Goal: Information Seeking & Learning: Learn about a topic

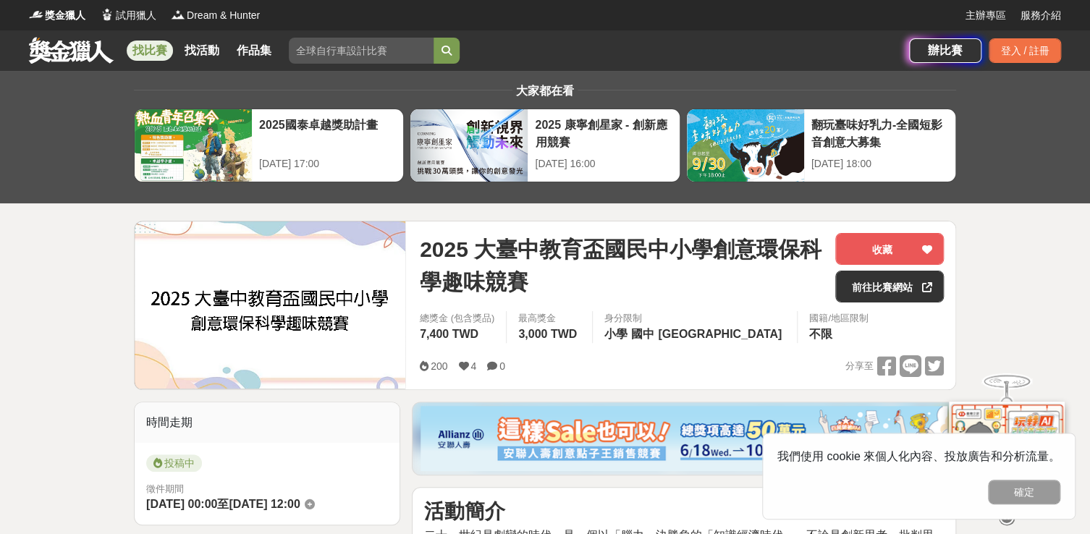
click at [140, 47] on link "找比賽" at bounding box center [150, 51] width 46 height 20
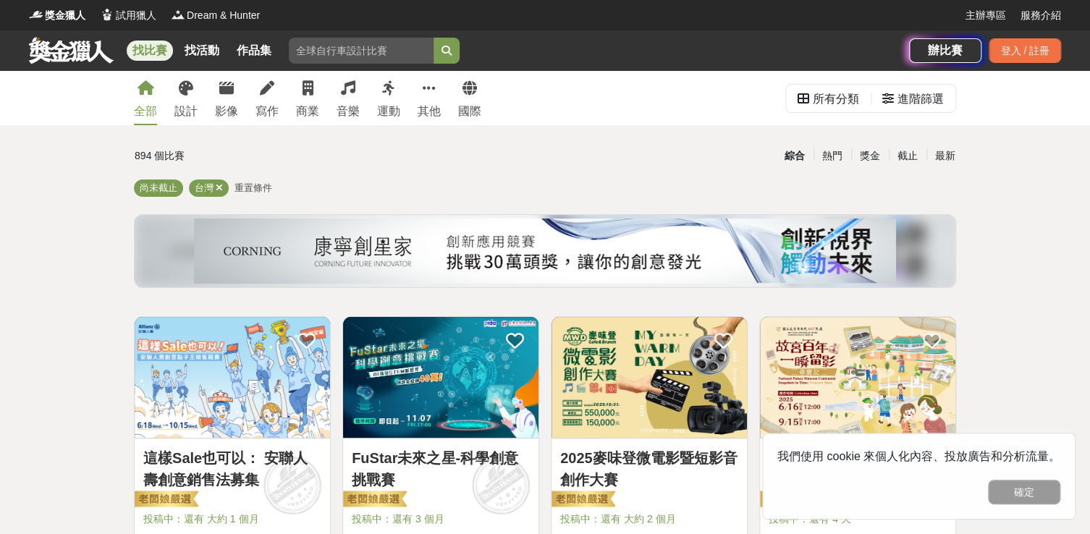
scroll to position [72, 0]
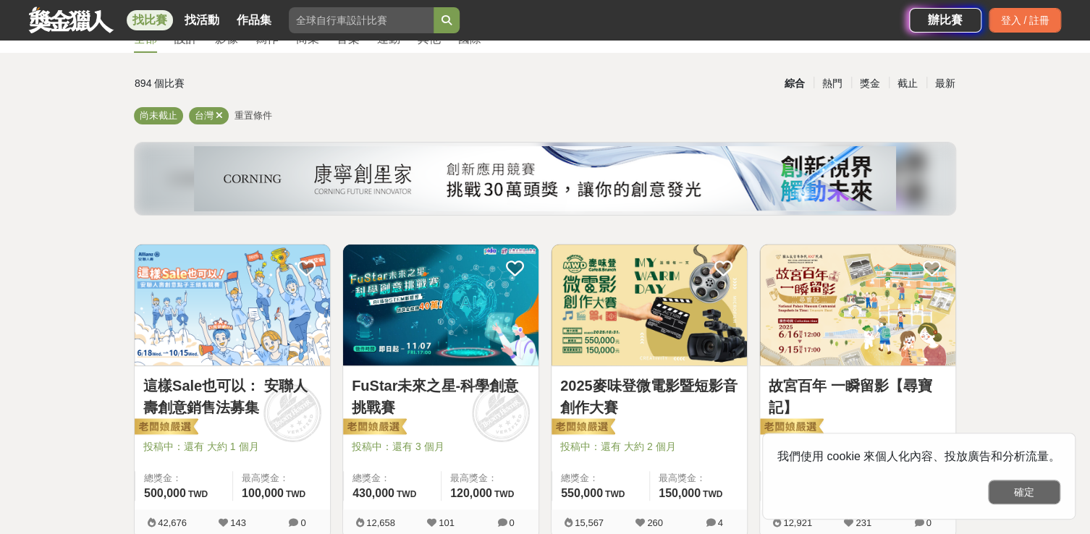
click at [1038, 493] on button "確定" at bounding box center [1024, 492] width 72 height 25
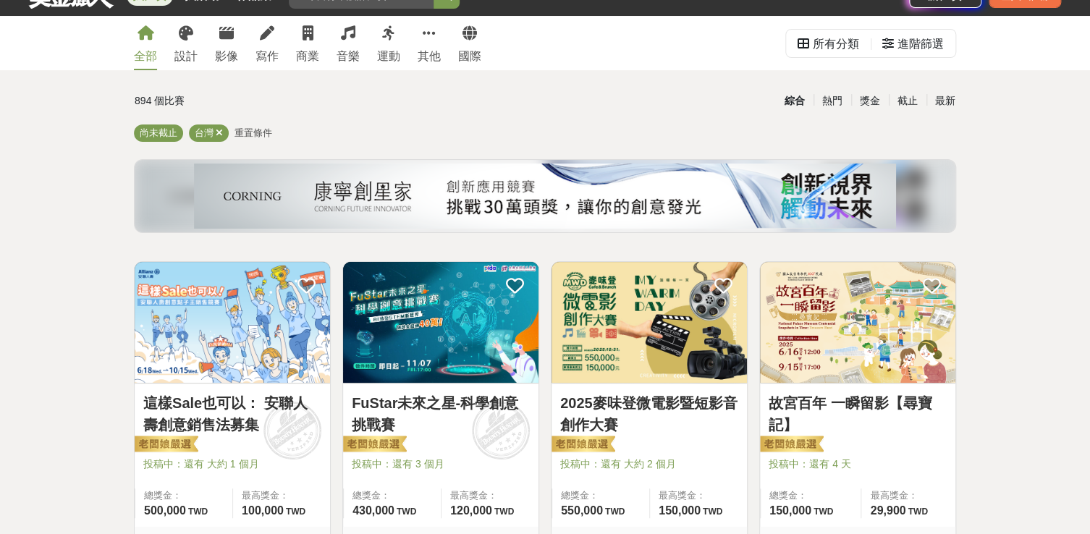
scroll to position [0, 0]
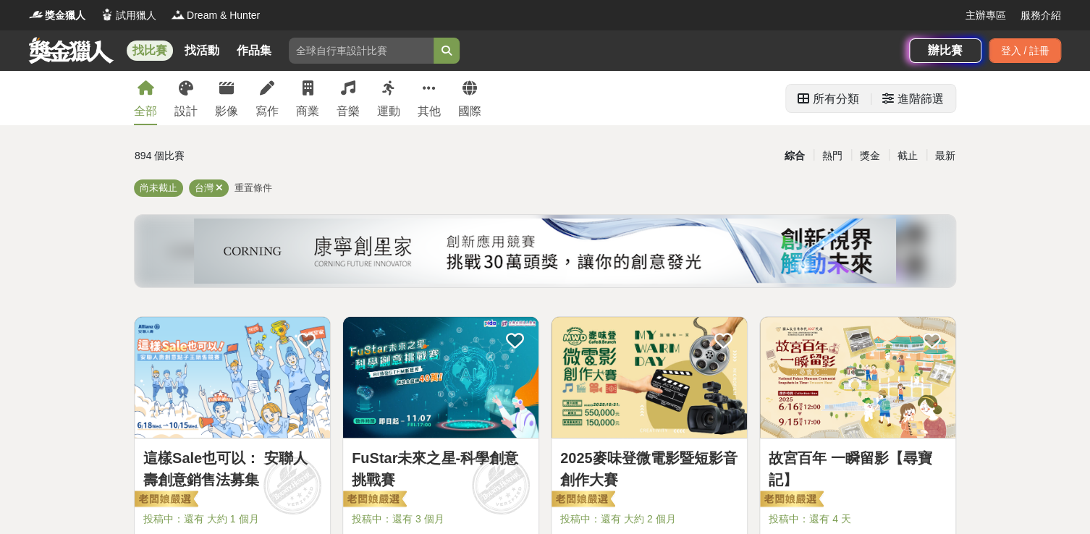
click at [932, 103] on div "進階篩選" at bounding box center [920, 99] width 46 height 29
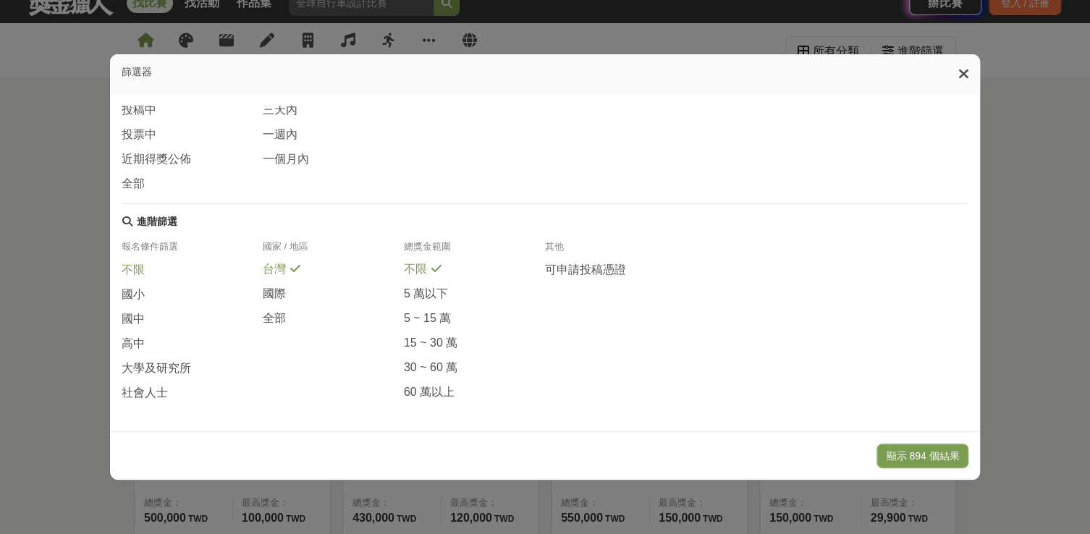
scroll to position [72, 0]
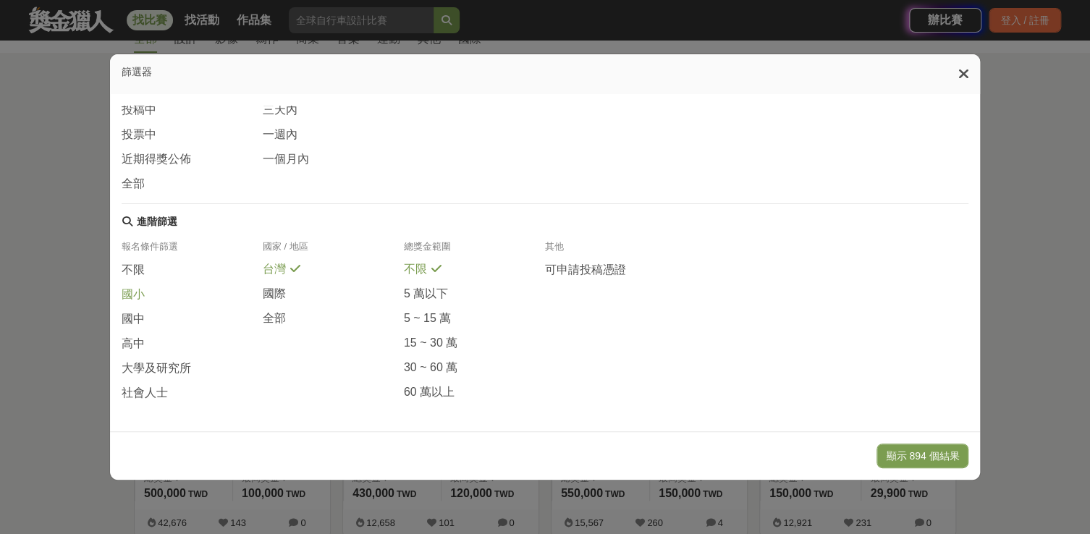
click at [133, 289] on span "國小" at bounding box center [133, 294] width 23 height 15
click at [938, 454] on button "顯示 81 個結果" at bounding box center [925, 456] width 86 height 25
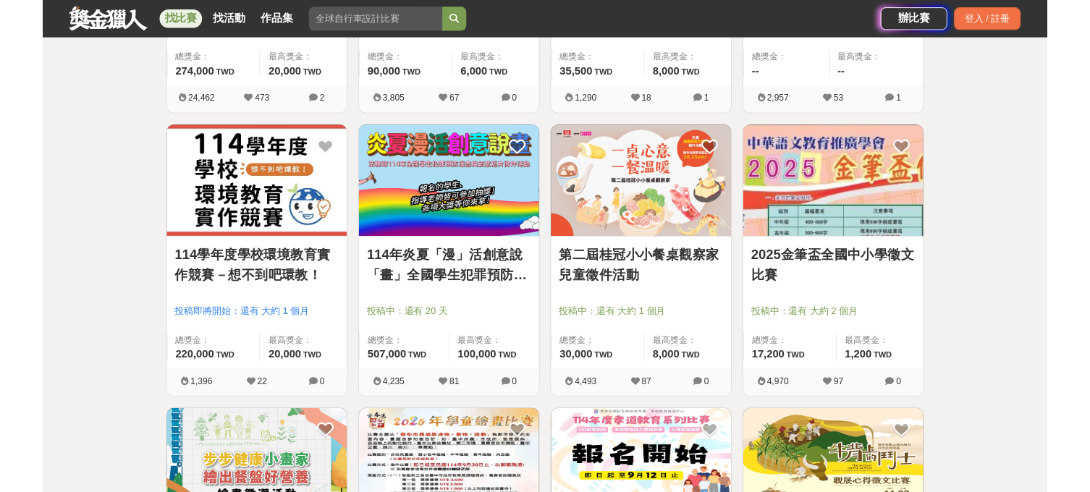
scroll to position [868, 0]
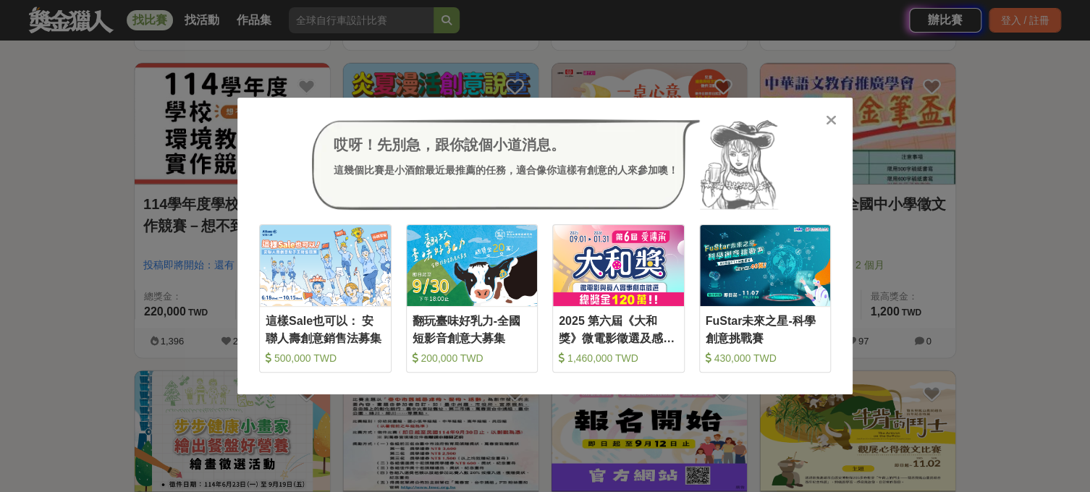
click at [831, 124] on icon at bounding box center [831, 120] width 11 height 14
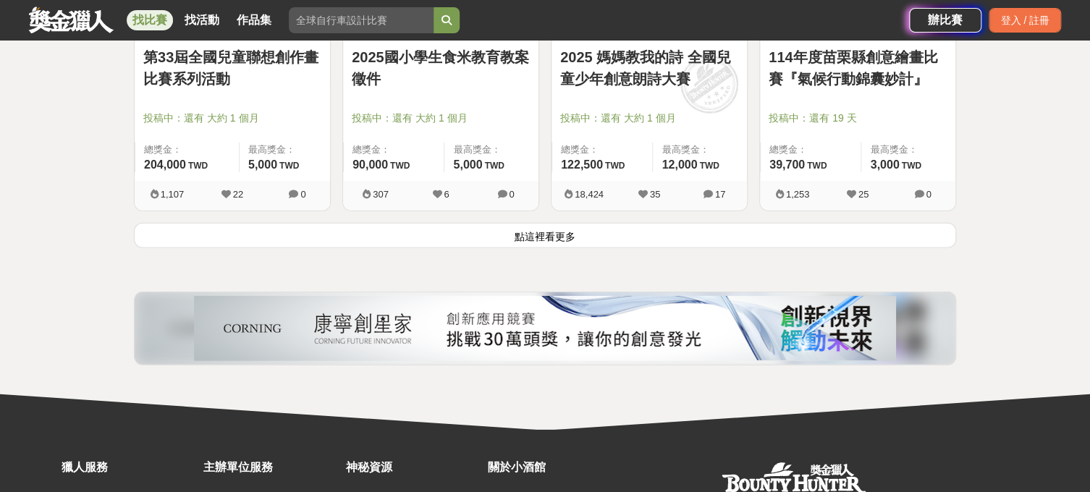
scroll to position [1954, 0]
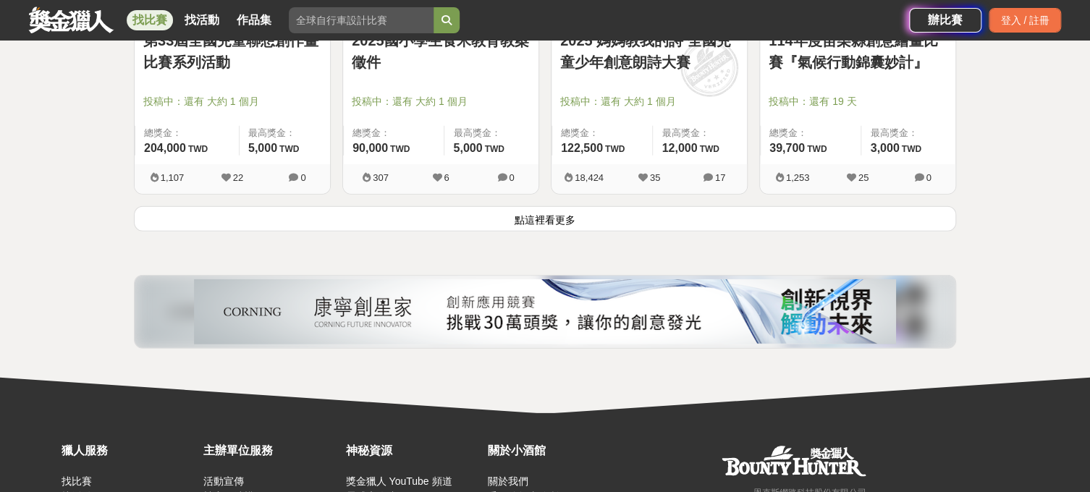
click at [258, 217] on button "點這裡看更多" at bounding box center [545, 218] width 822 height 25
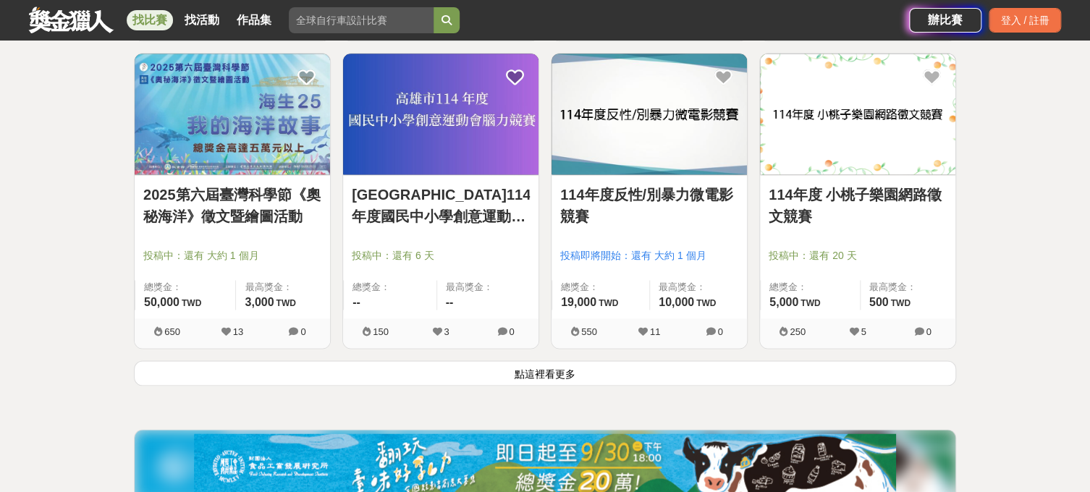
scroll to position [3618, 0]
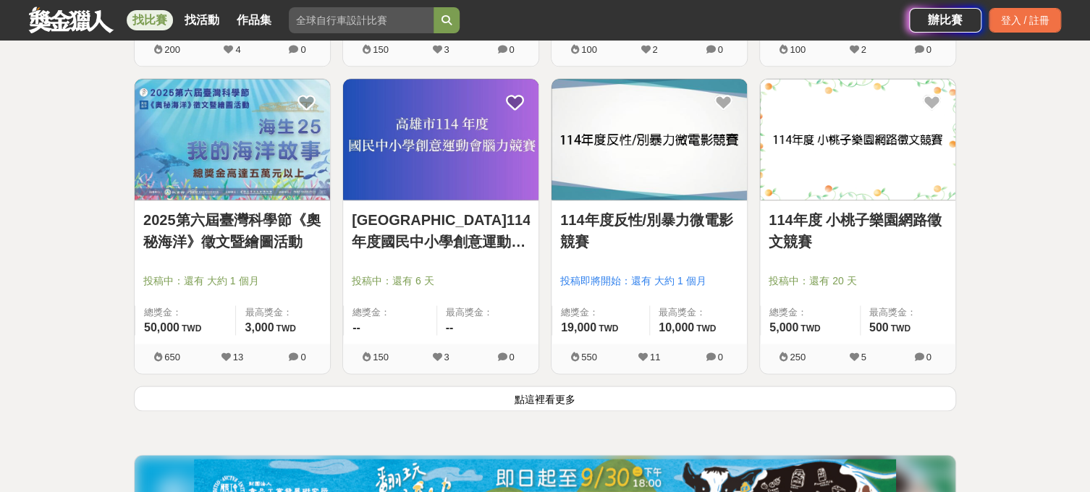
click at [533, 402] on button "點這裡看更多" at bounding box center [545, 398] width 822 height 25
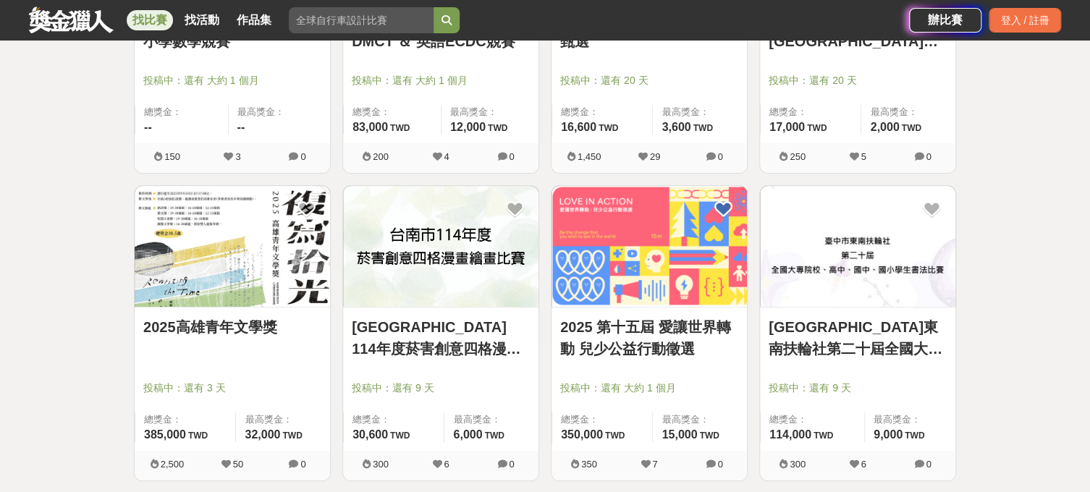
scroll to position [5644, 0]
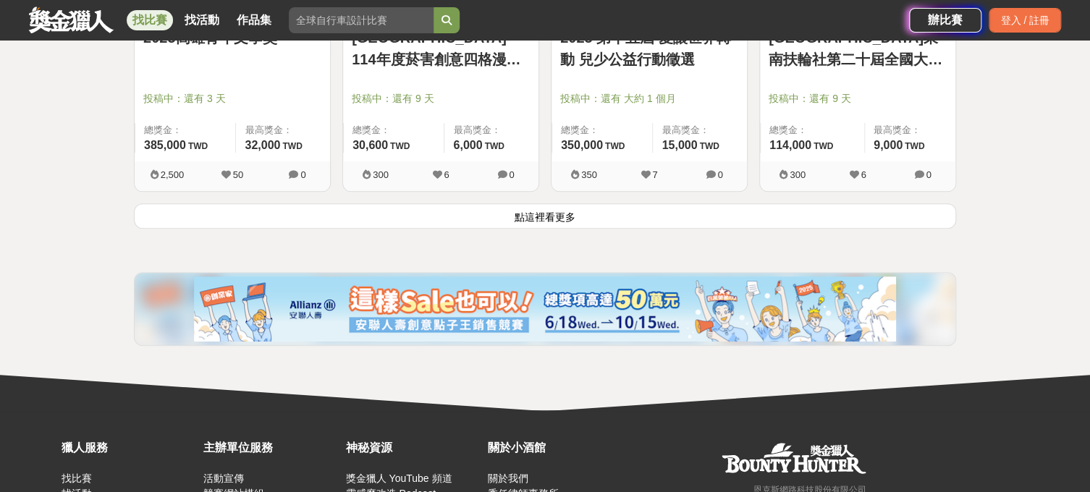
click at [491, 220] on button "點這裡看更多" at bounding box center [545, 215] width 822 height 25
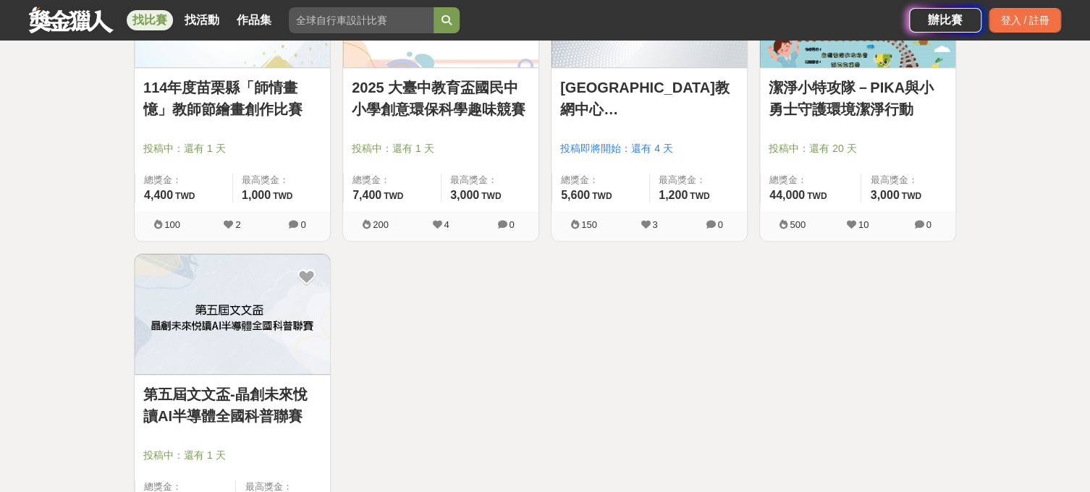
scroll to position [6295, 0]
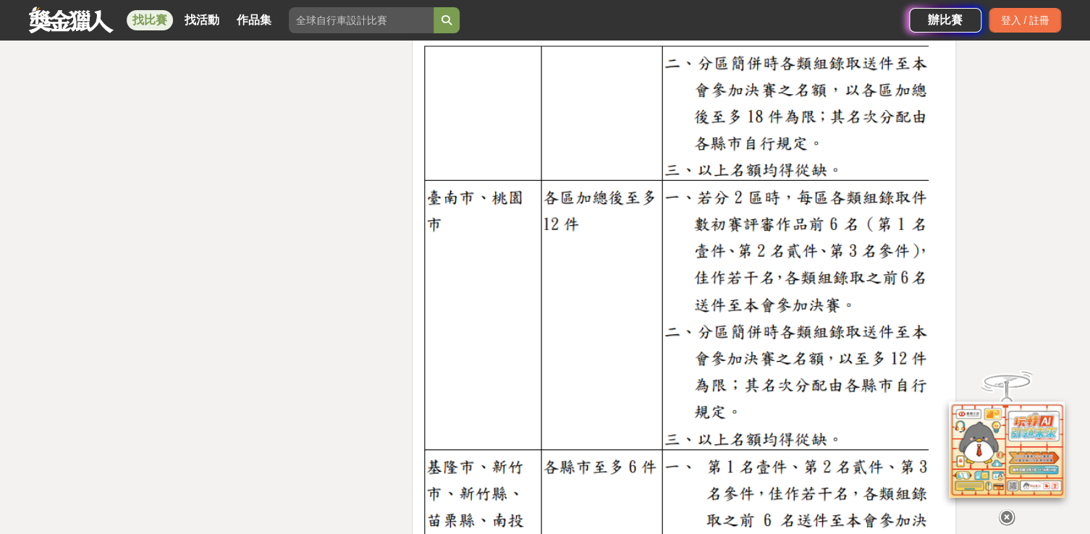
scroll to position [3256, 0]
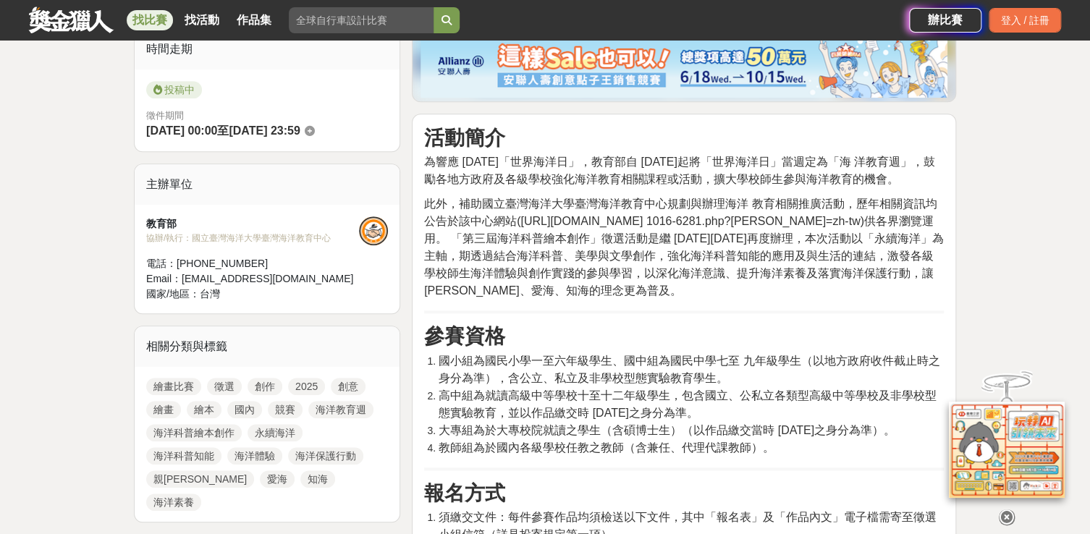
scroll to position [434, 0]
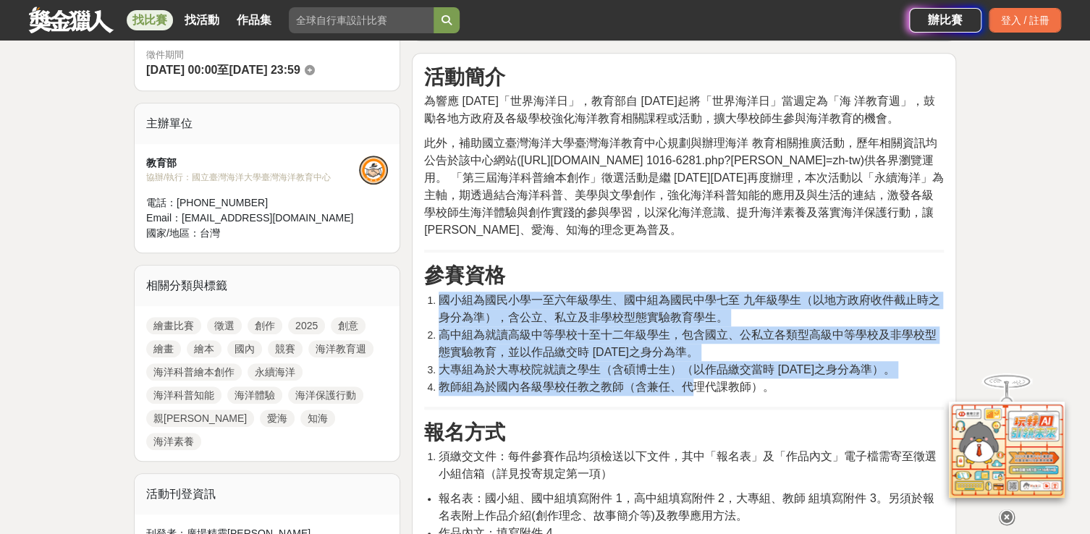
drag, startPoint x: 439, startPoint y: 302, endPoint x: 687, endPoint y: 407, distance: 269.1
click at [687, 396] on ol "國小組為國民小學一至六年級學生、國中組為國民中學七至 九年級學生（以地方政府收件截止時之身分為準），含公立、私立及非學校型態實驗教育學生。 高中組為就讀高級中…" at bounding box center [684, 344] width 520 height 104
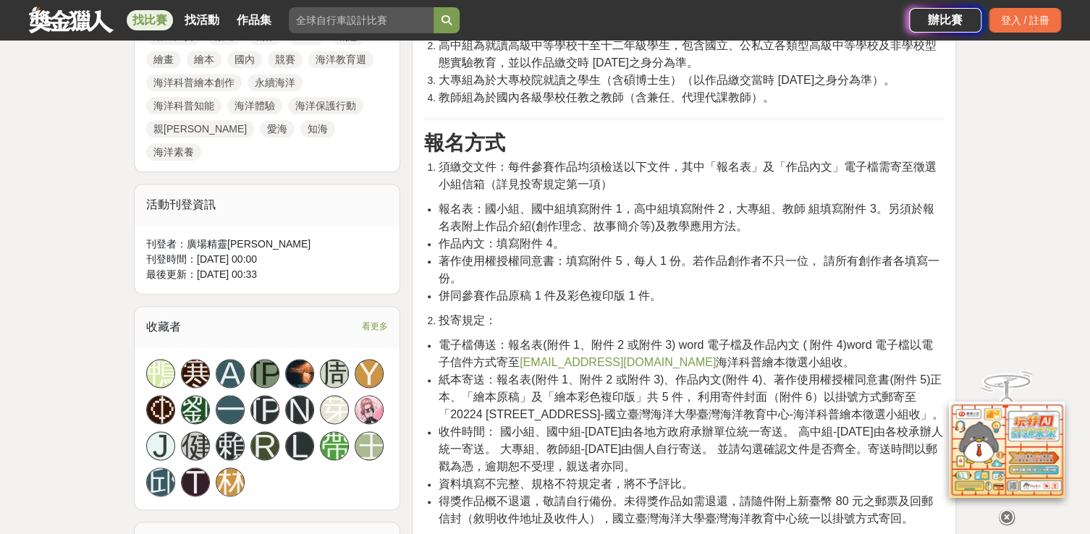
click at [687, 407] on span "紙本寄送：報名表(附件 1、附件 2 或附件 3)、作品內文(附件 4)、著作使用權授權同意書(附件 5)正本、「繪本原稿」及「繪本彩色複印版」共 5 件， …" at bounding box center [691, 396] width 505 height 47
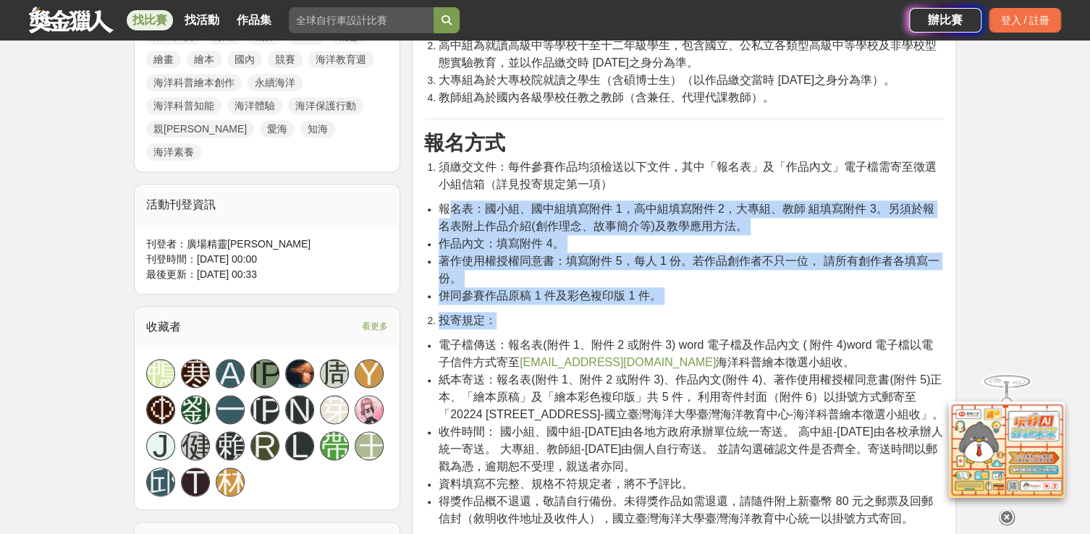
drag, startPoint x: 446, startPoint y: 219, endPoint x: 850, endPoint y: 342, distance: 422.1
click at [850, 305] on li "併同參賽作品原稿 1 件及彩色複印版 1 件。" at bounding box center [691, 295] width 505 height 17
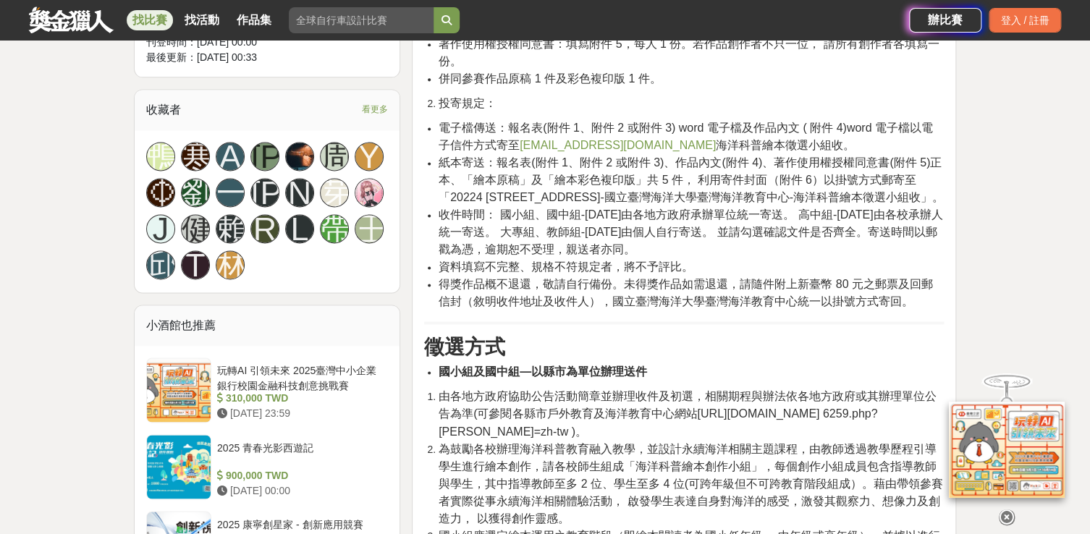
scroll to position [1085, 0]
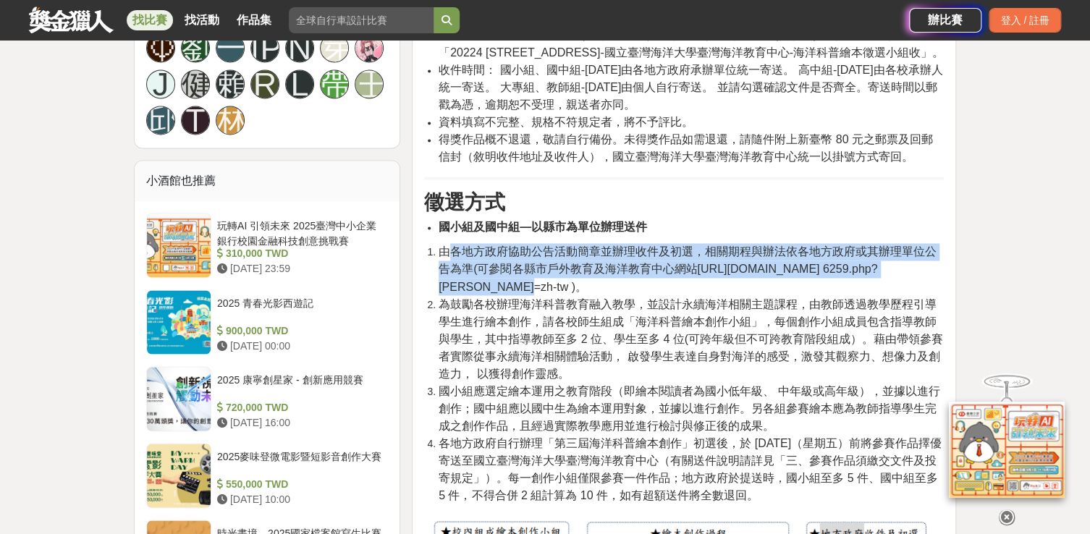
drag, startPoint x: 448, startPoint y: 287, endPoint x: 912, endPoint y: 295, distance: 464.6
click at [912, 295] on li "由各地方政府協助公告活動簡章並辦理收件及初選，相關期程與辦法依各地方政府或其辦理單位公告為準(可參閱各縣市戶外教育及海洋教育中心網站https://tmec.…" at bounding box center [691, 269] width 505 height 52
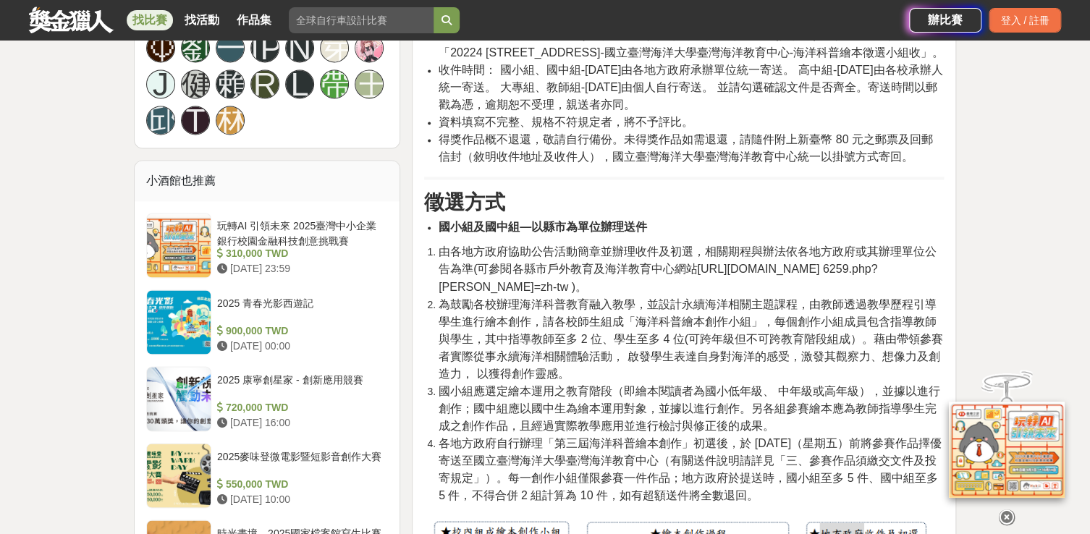
click at [706, 342] on span "為鼓勵各校辦理海洋科普教育融入教學，並設計永續海洋相關主題課程，由教師透過教學歷程引導學生進行繪本創作，請各校師生組成「海洋科普繪本創作小組」，每個創作小組成…" at bounding box center [691, 338] width 504 height 82
drag, startPoint x: 457, startPoint y: 338, endPoint x: 580, endPoint y: 339, distance: 123.0
click at [580, 339] on span "為鼓勵各校辦理海洋科普教育融入教學，並設計永續海洋相關主題課程，由教師透過教學歷程引導學生進行繪本創作，請各校師生組成「海洋科普繪本創作小組」，每個創作小組成…" at bounding box center [691, 338] width 504 height 82
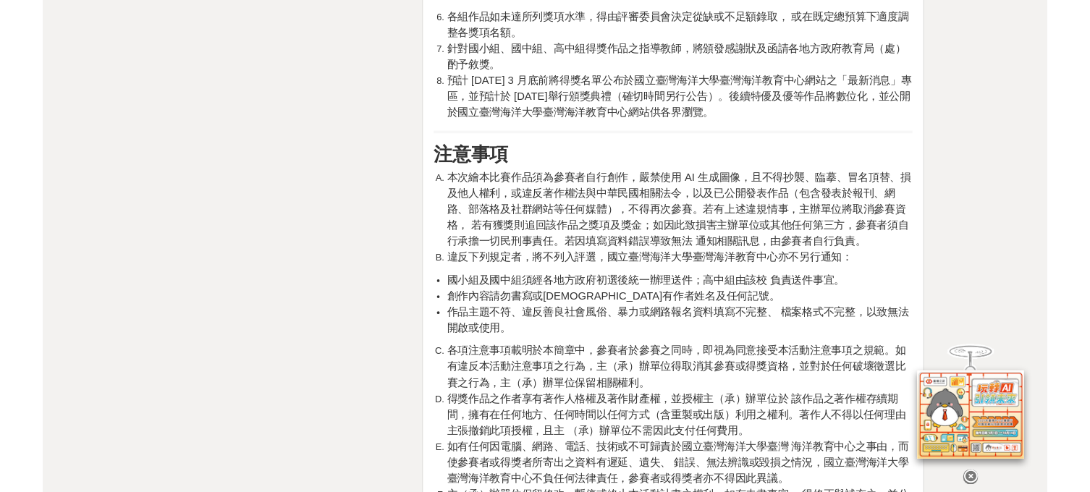
scroll to position [0, 0]
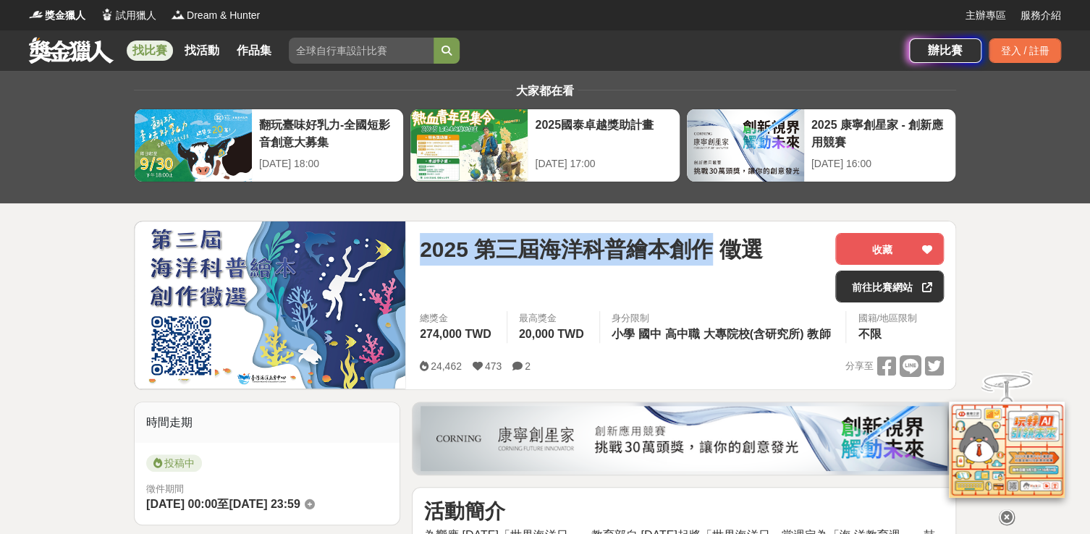
drag, startPoint x: 420, startPoint y: 248, endPoint x: 704, endPoint y: 246, distance: 283.7
click at [704, 246] on span "2025 第三屆海洋科普繪本創作 徵選" at bounding box center [591, 249] width 342 height 33
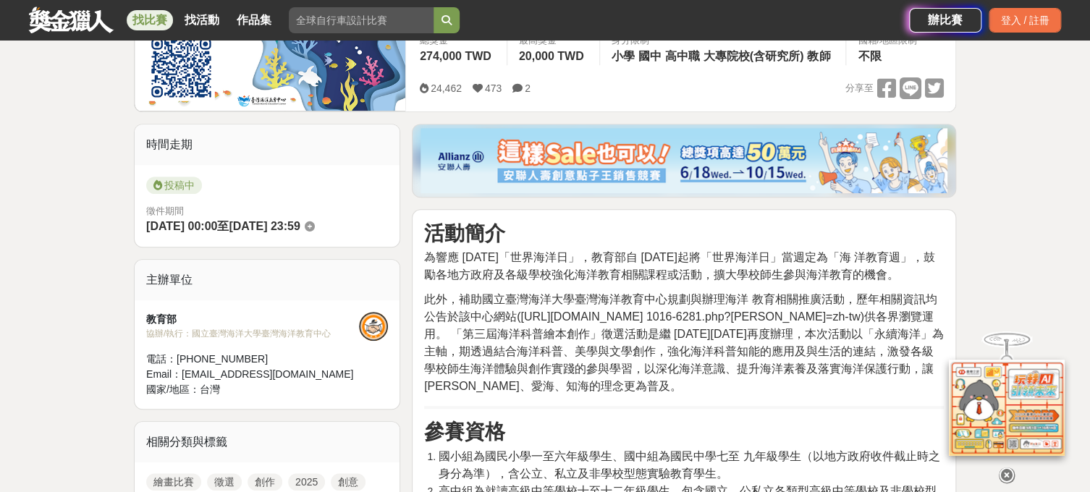
scroll to position [289, 0]
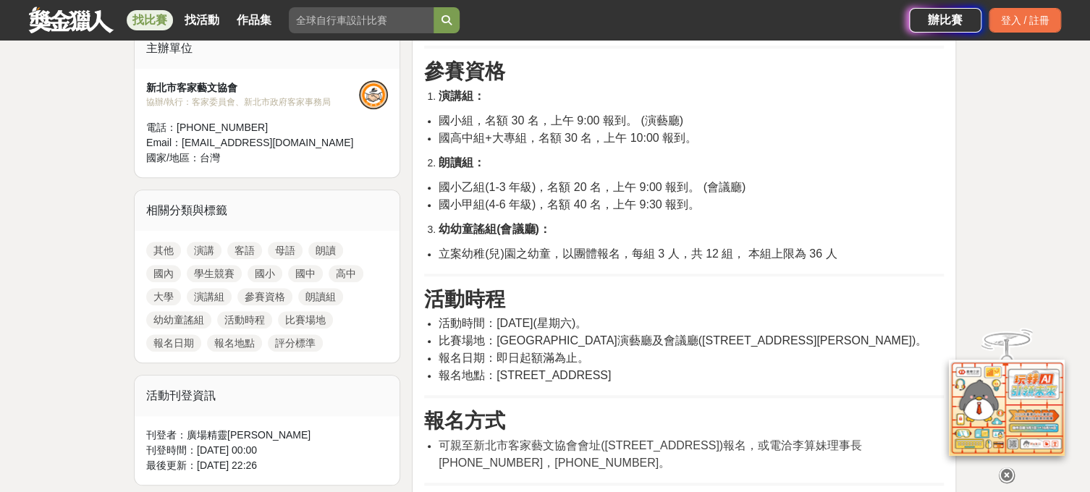
scroll to position [651, 0]
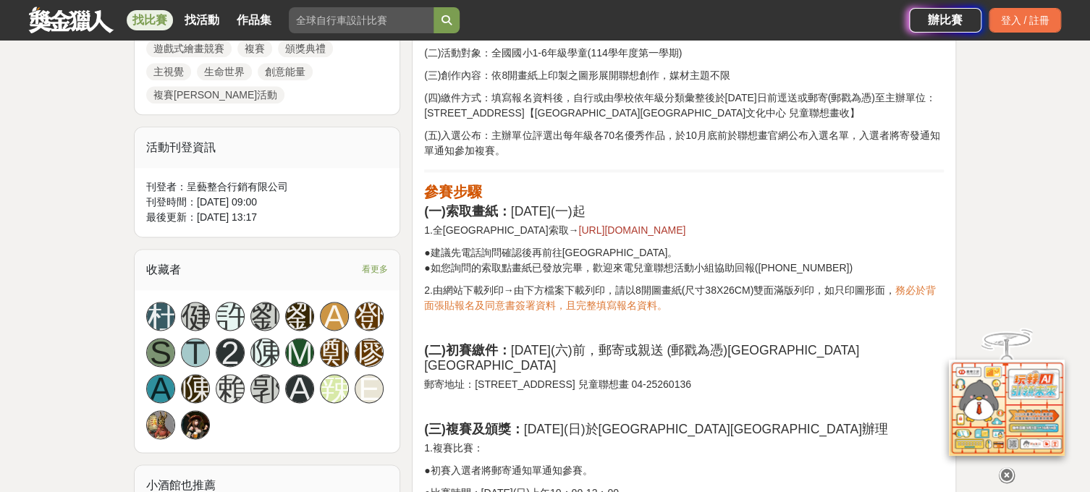
scroll to position [434, 0]
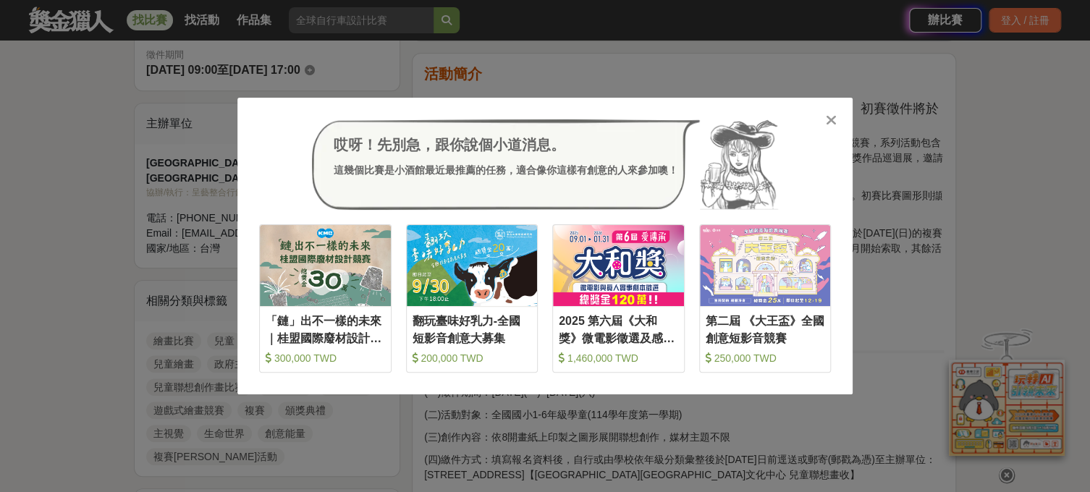
click at [835, 126] on icon at bounding box center [831, 120] width 11 height 14
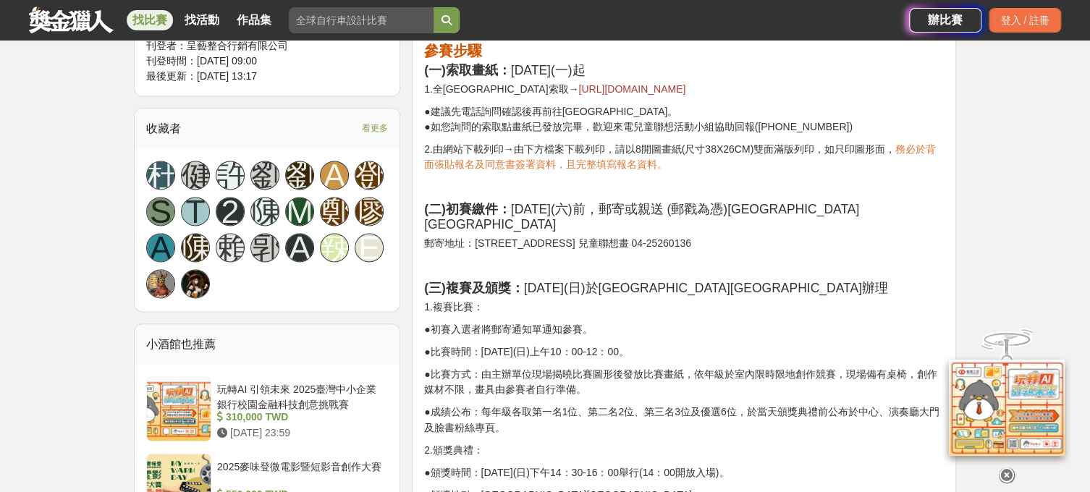
scroll to position [1158, 0]
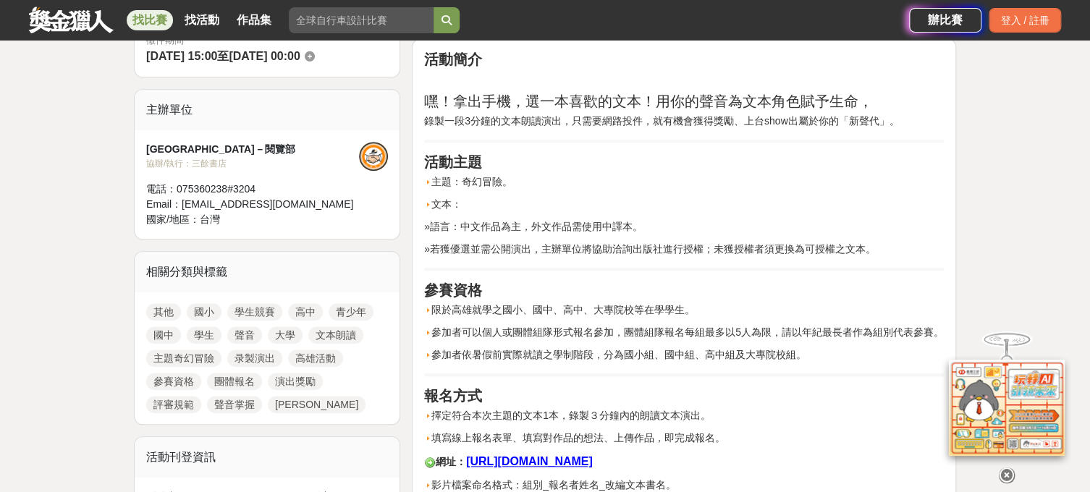
scroll to position [507, 0]
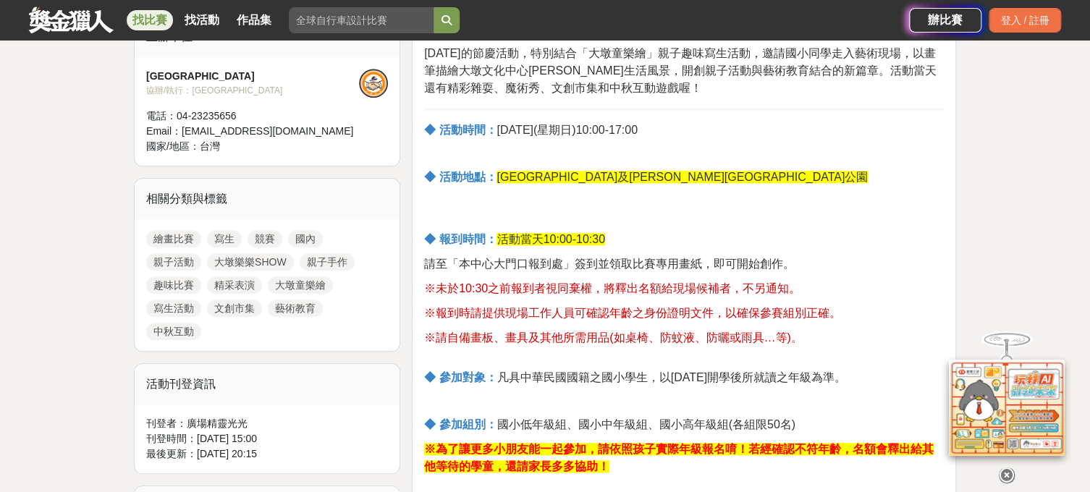
scroll to position [651, 0]
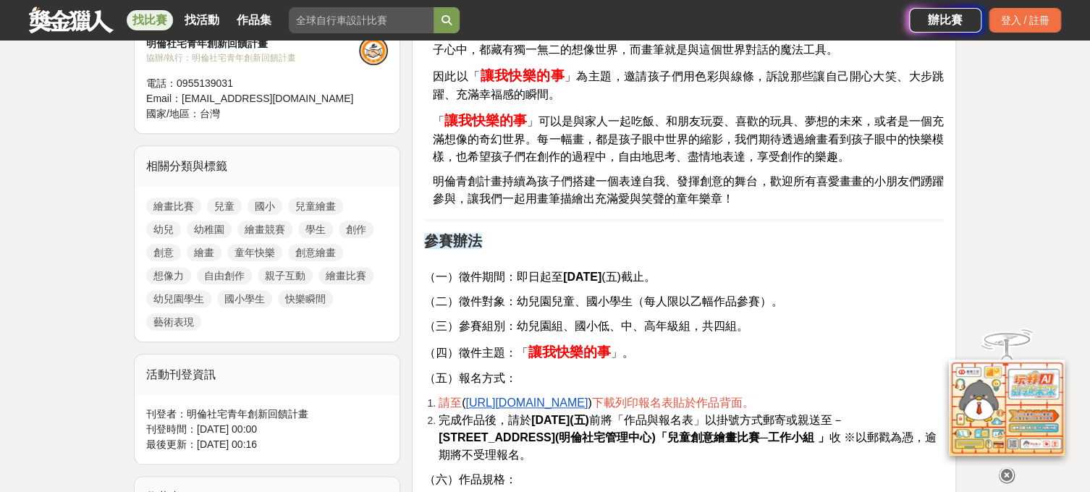
scroll to position [579, 0]
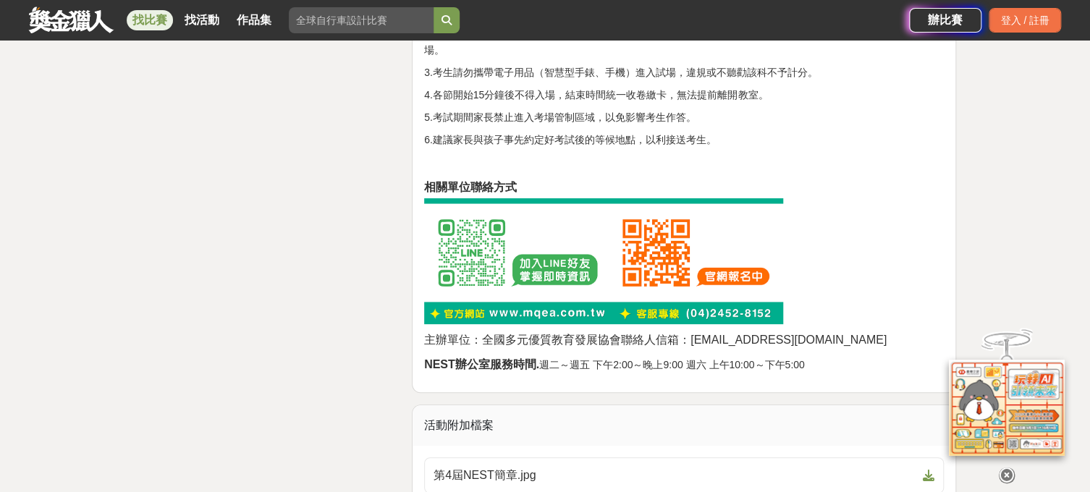
scroll to position [3111, 0]
